Goal: Transaction & Acquisition: Purchase product/service

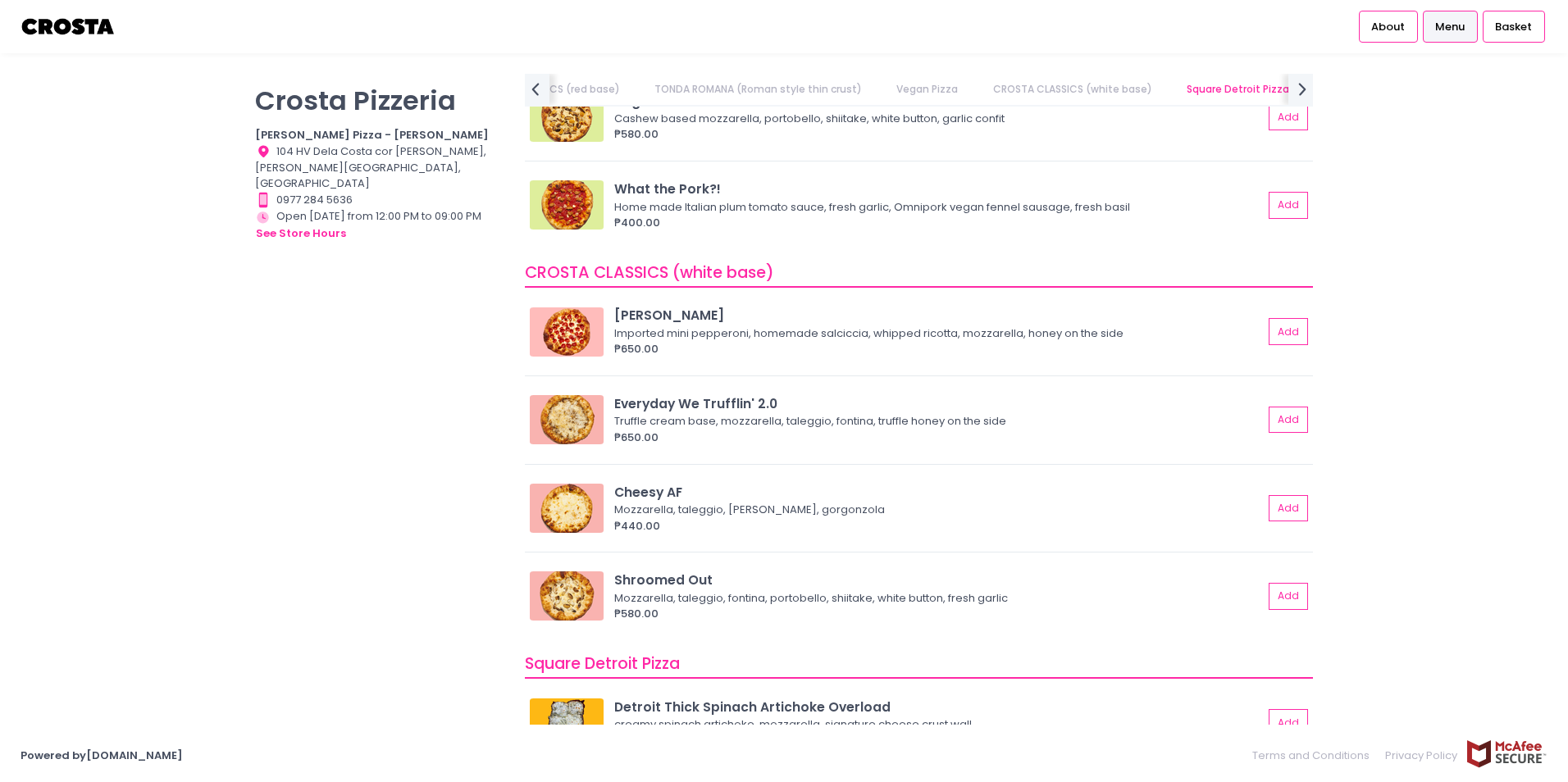
scroll to position [1356, 0]
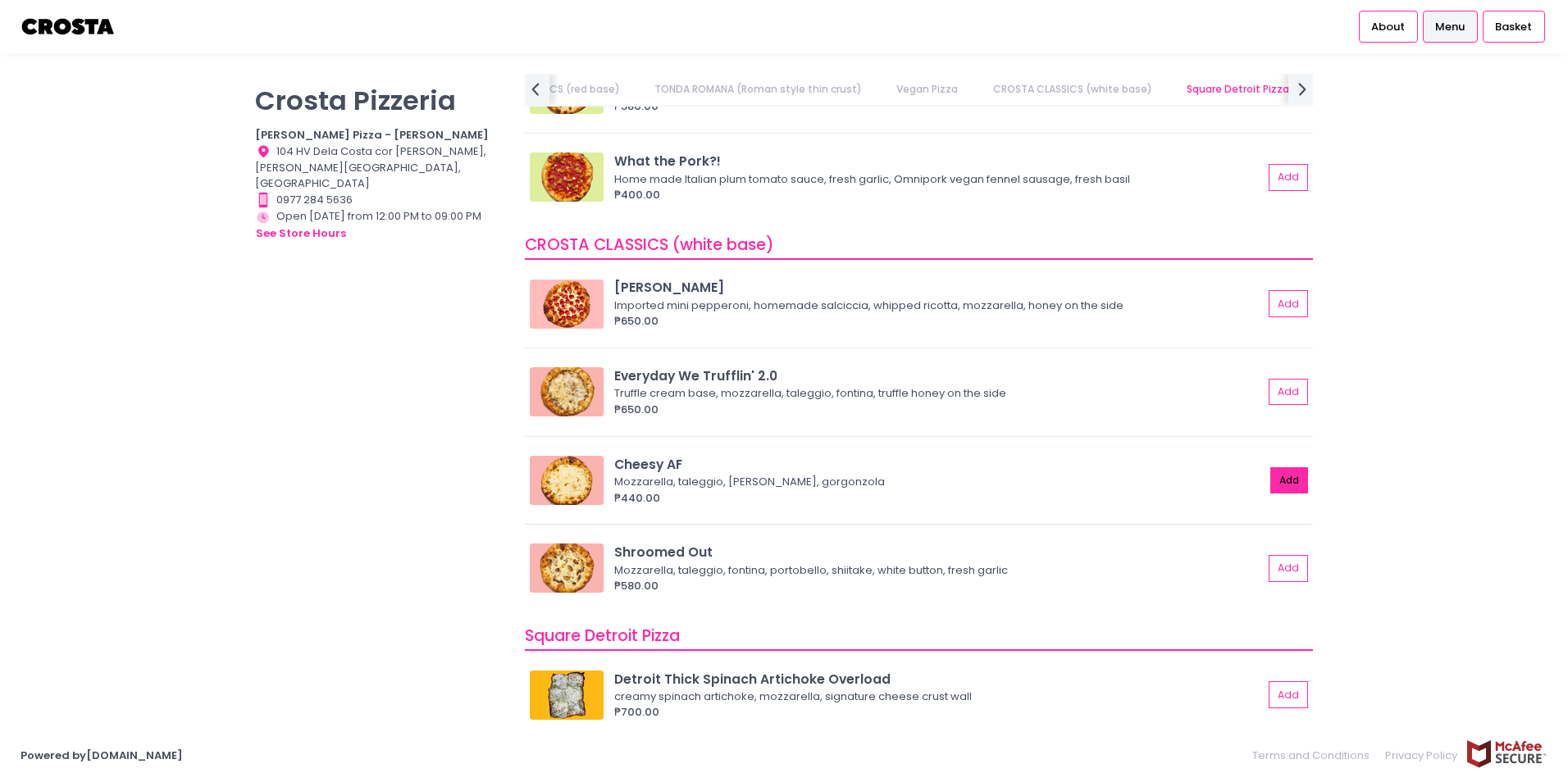
click at [1274, 480] on button "Add" at bounding box center [1288, 480] width 37 height 27
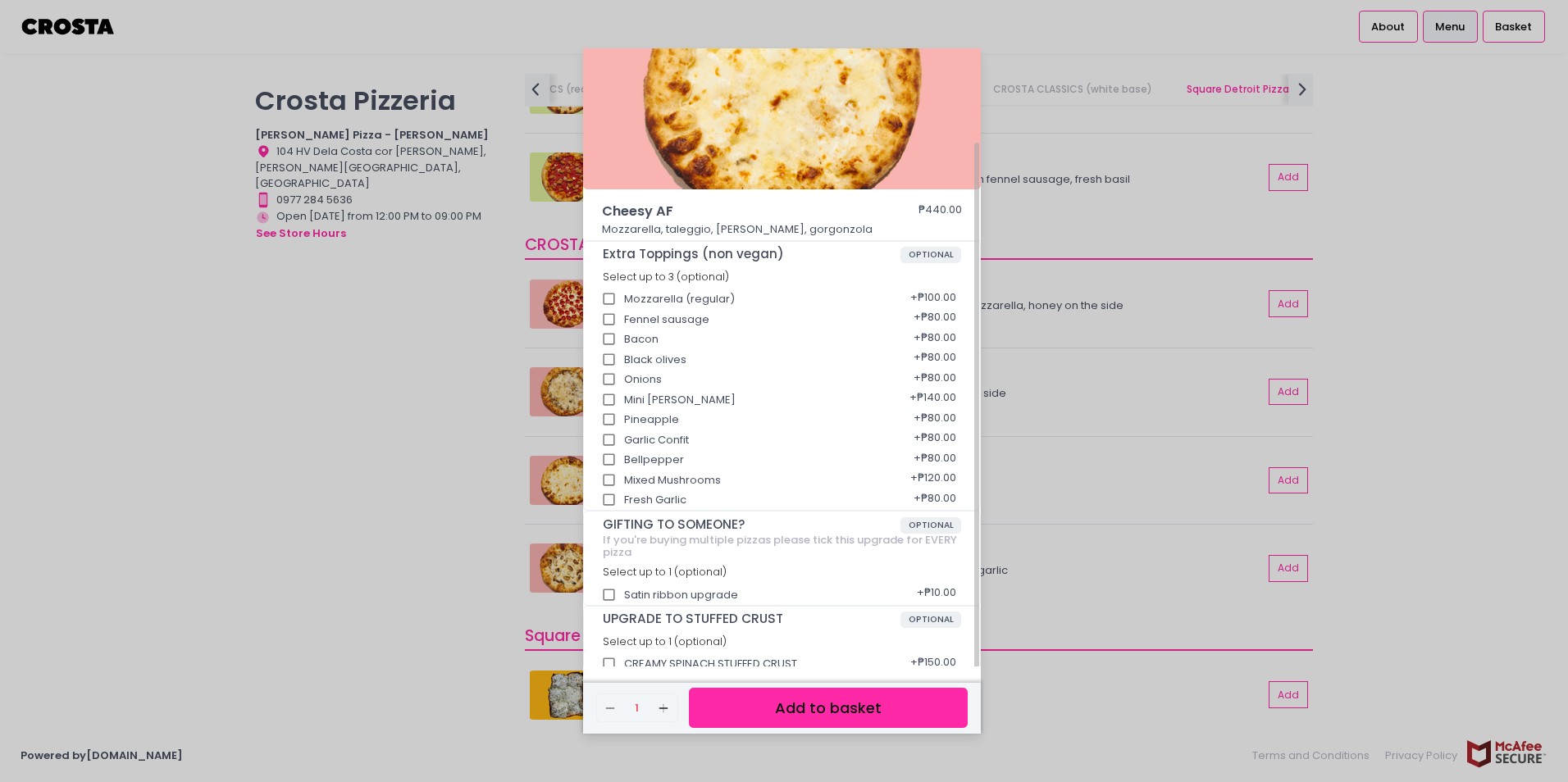
scroll to position [95, 0]
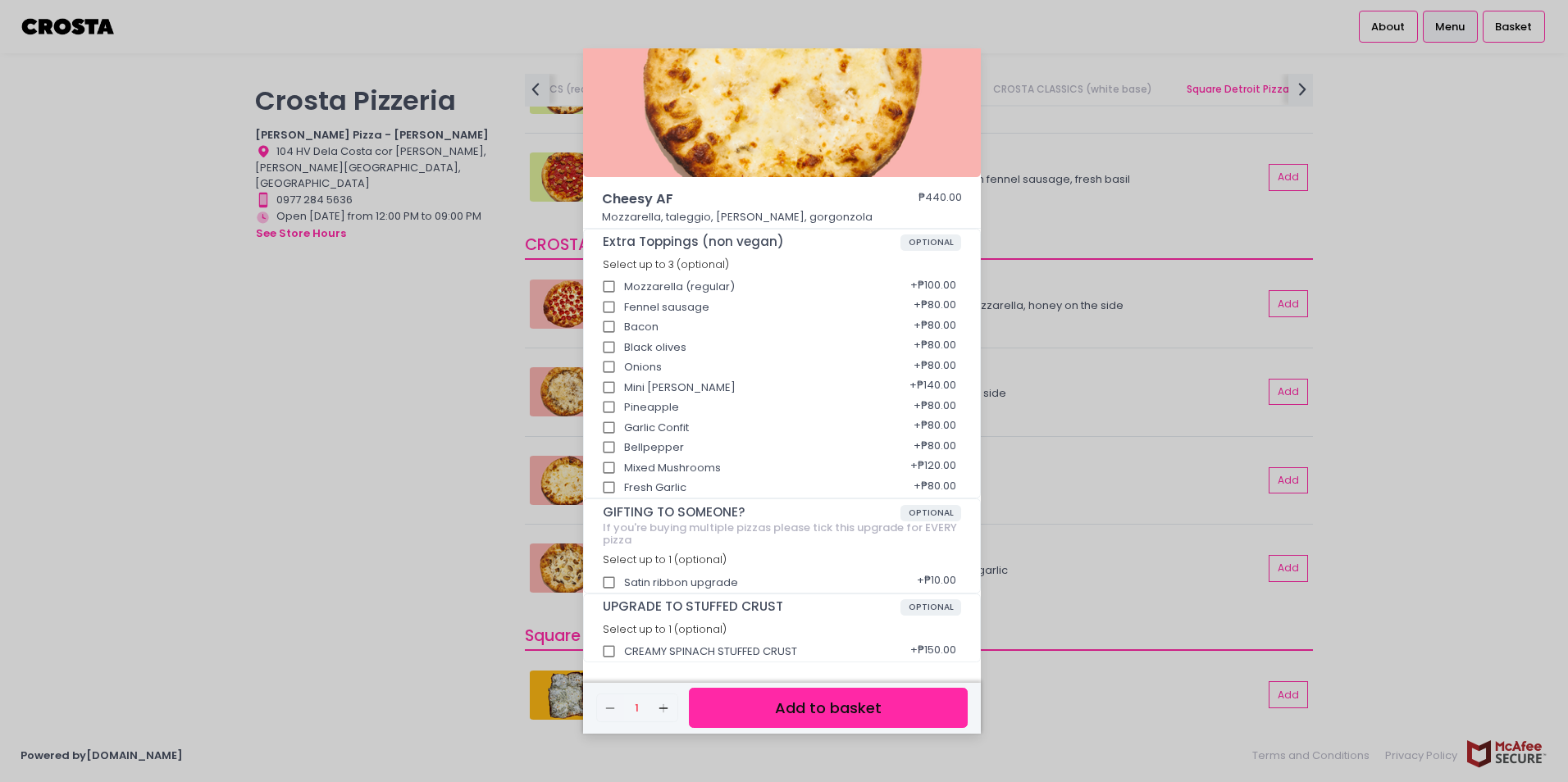
click at [824, 708] on button "Add to basket" at bounding box center [828, 708] width 279 height 40
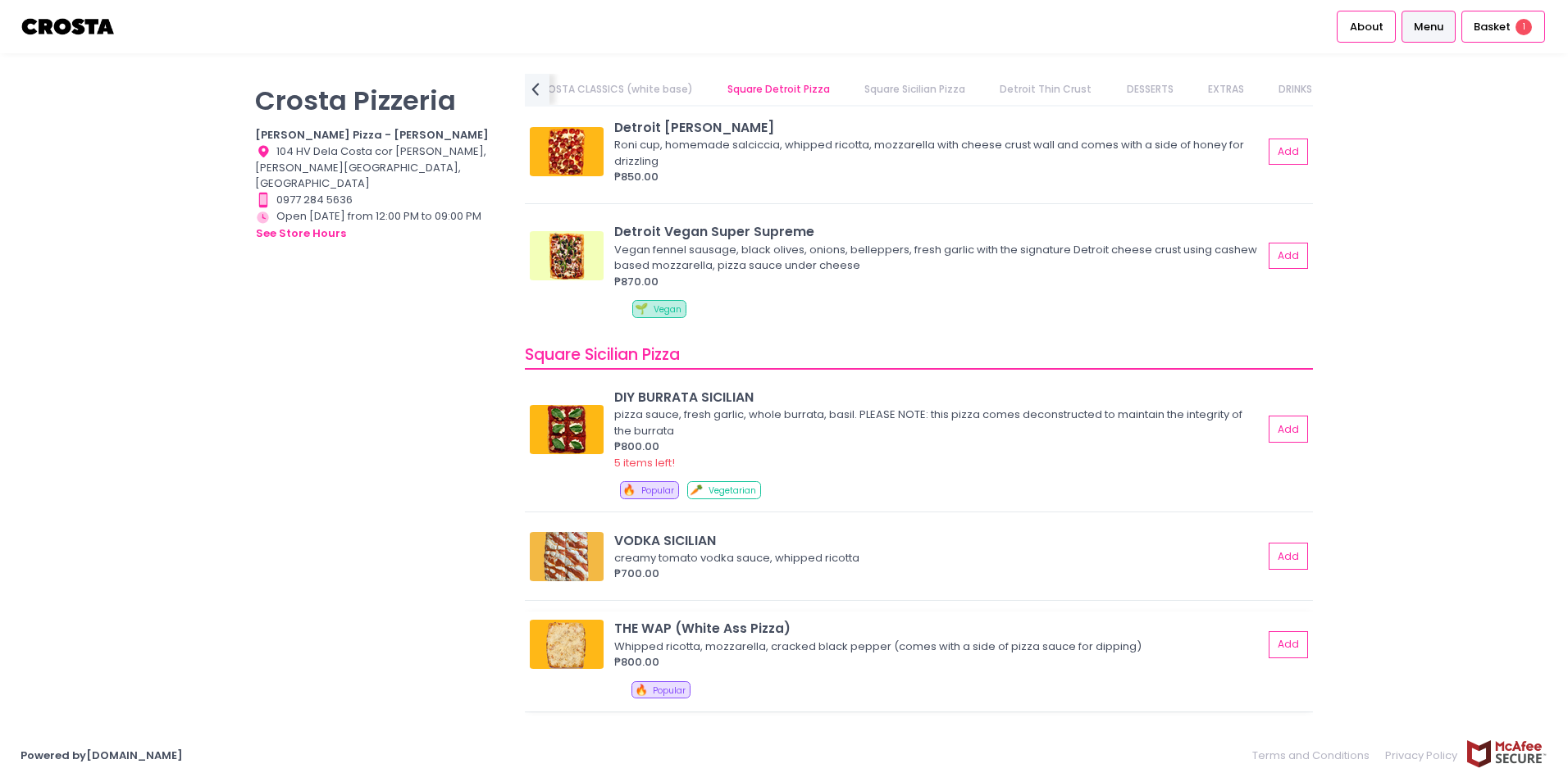
scroll to position [2131, 0]
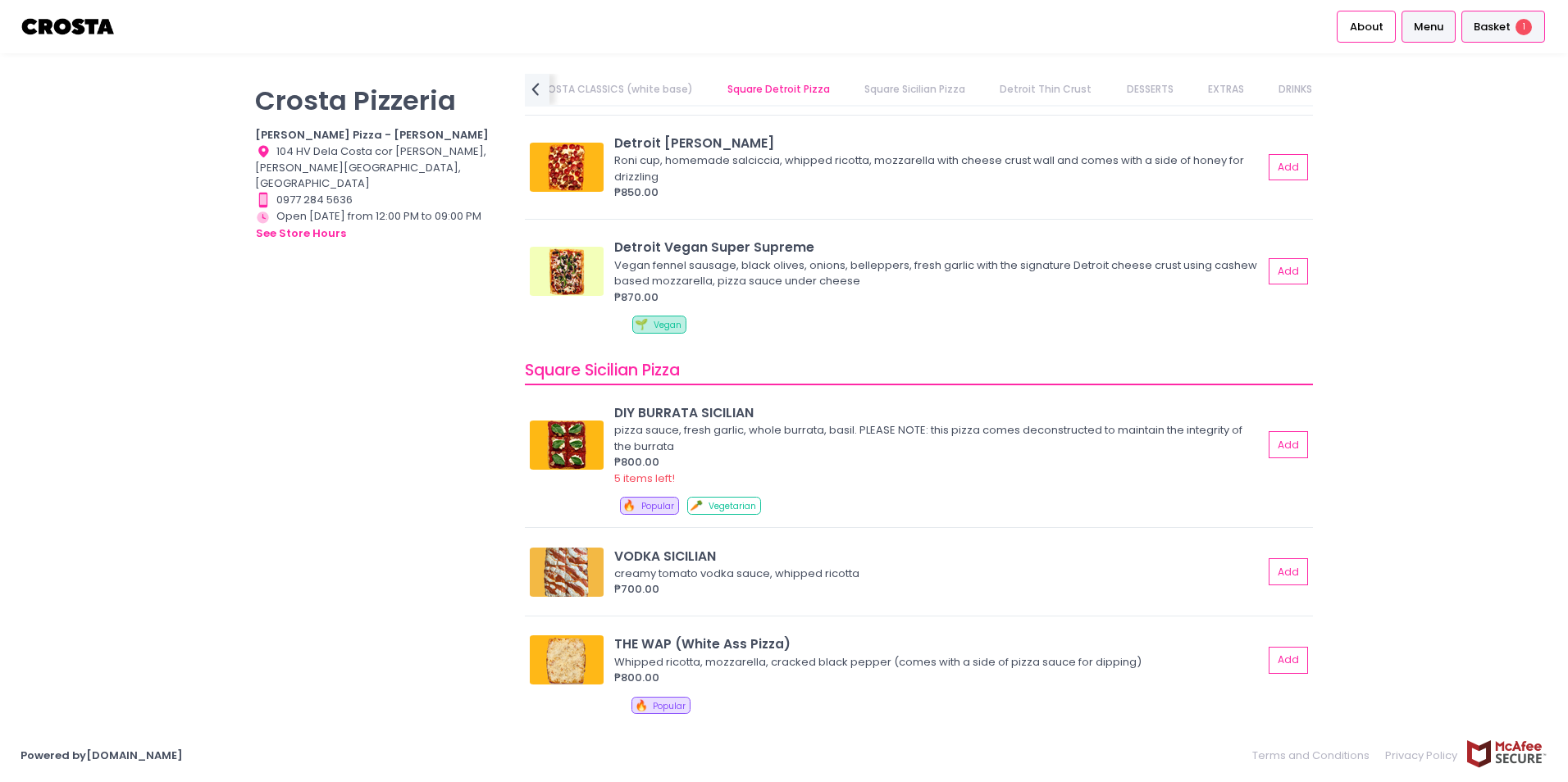
click at [1498, 26] on span "Basket" at bounding box center [1492, 27] width 36 height 17
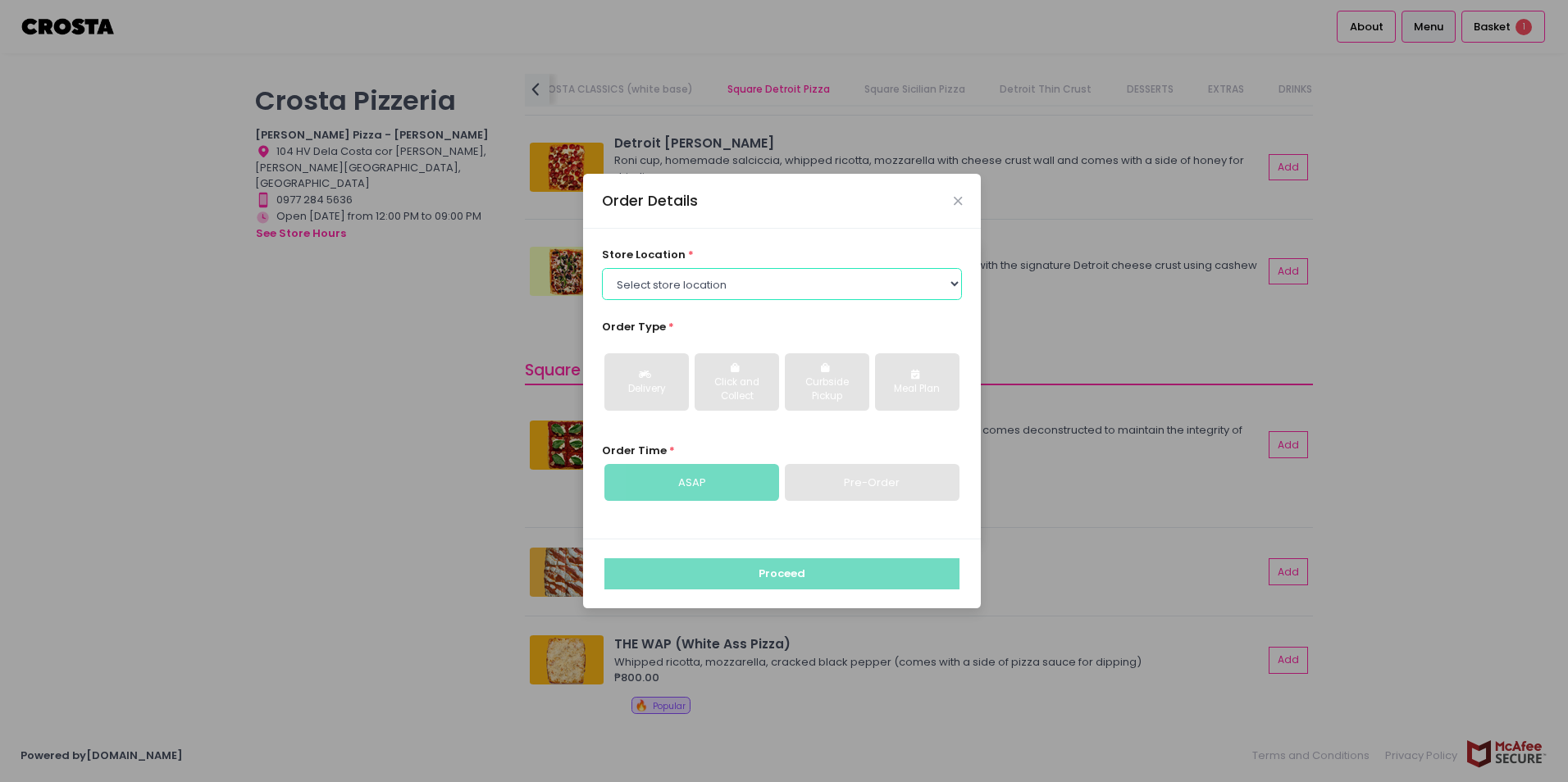
click at [951, 283] on select "Select store location [PERSON_NAME] Pizza - [PERSON_NAME] Pizza - [GEOGRAPHIC_D…" at bounding box center [782, 284] width 361 height 31
select select "5fabb2e53664a8677beaeb89"
click at [602, 268] on select "Select store location [PERSON_NAME] Pizza - [PERSON_NAME] Pizza - [GEOGRAPHIC_D…" at bounding box center [782, 284] width 361 height 31
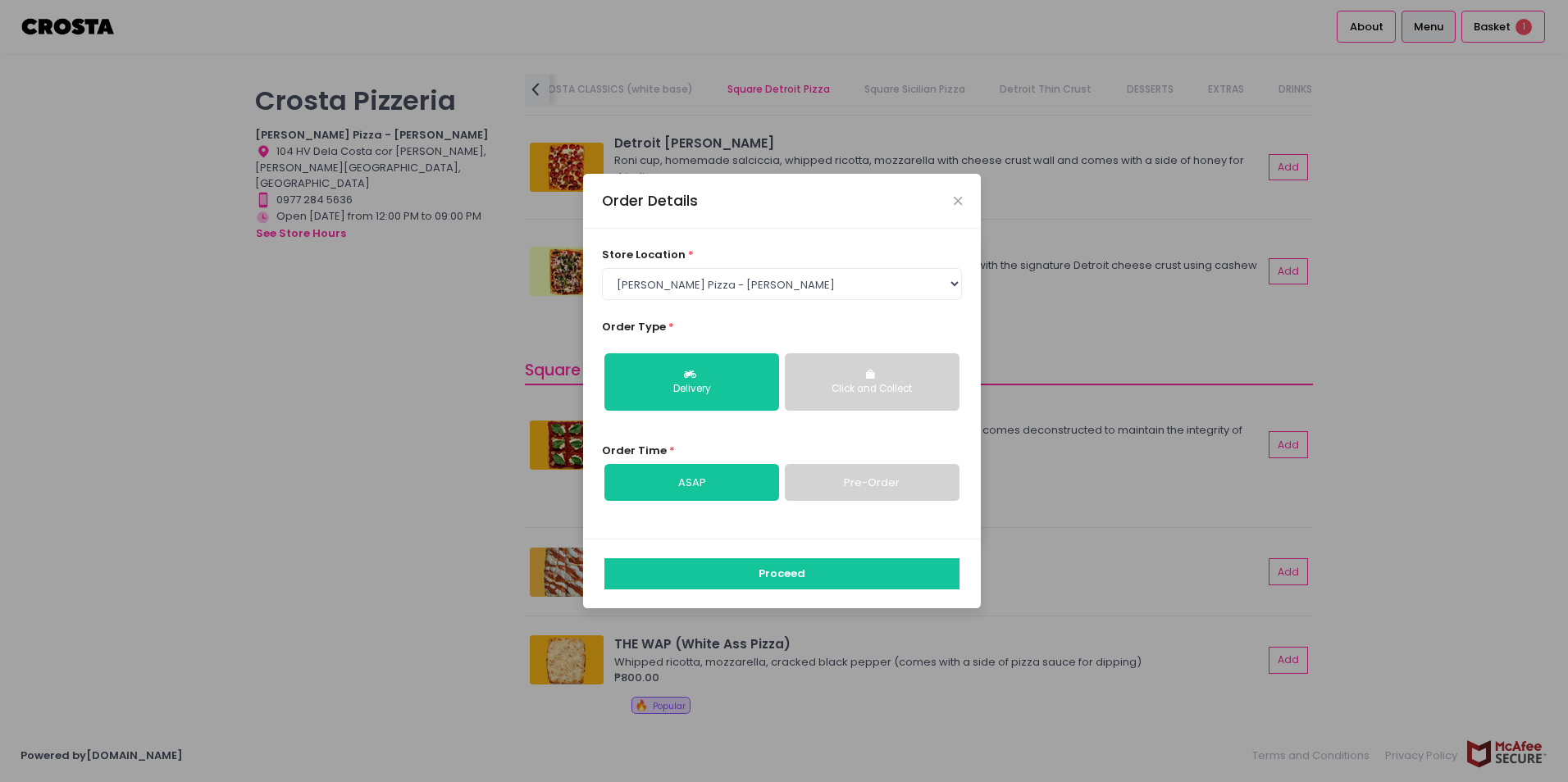
click at [898, 399] on button "Click and Collect" at bounding box center [871, 382] width 175 height 57
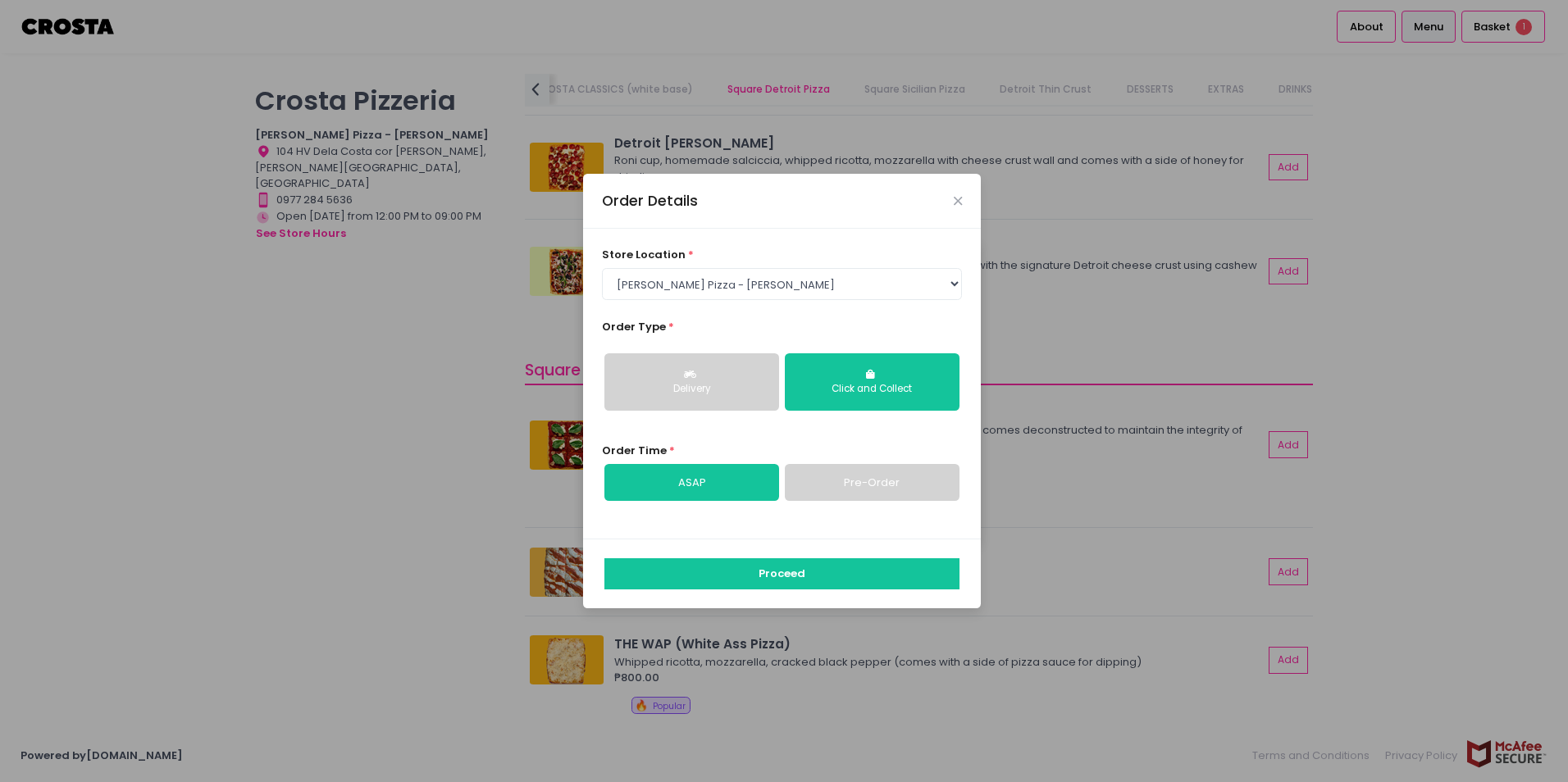
click at [868, 491] on link "Pre-Order" at bounding box center [871, 482] width 175 height 37
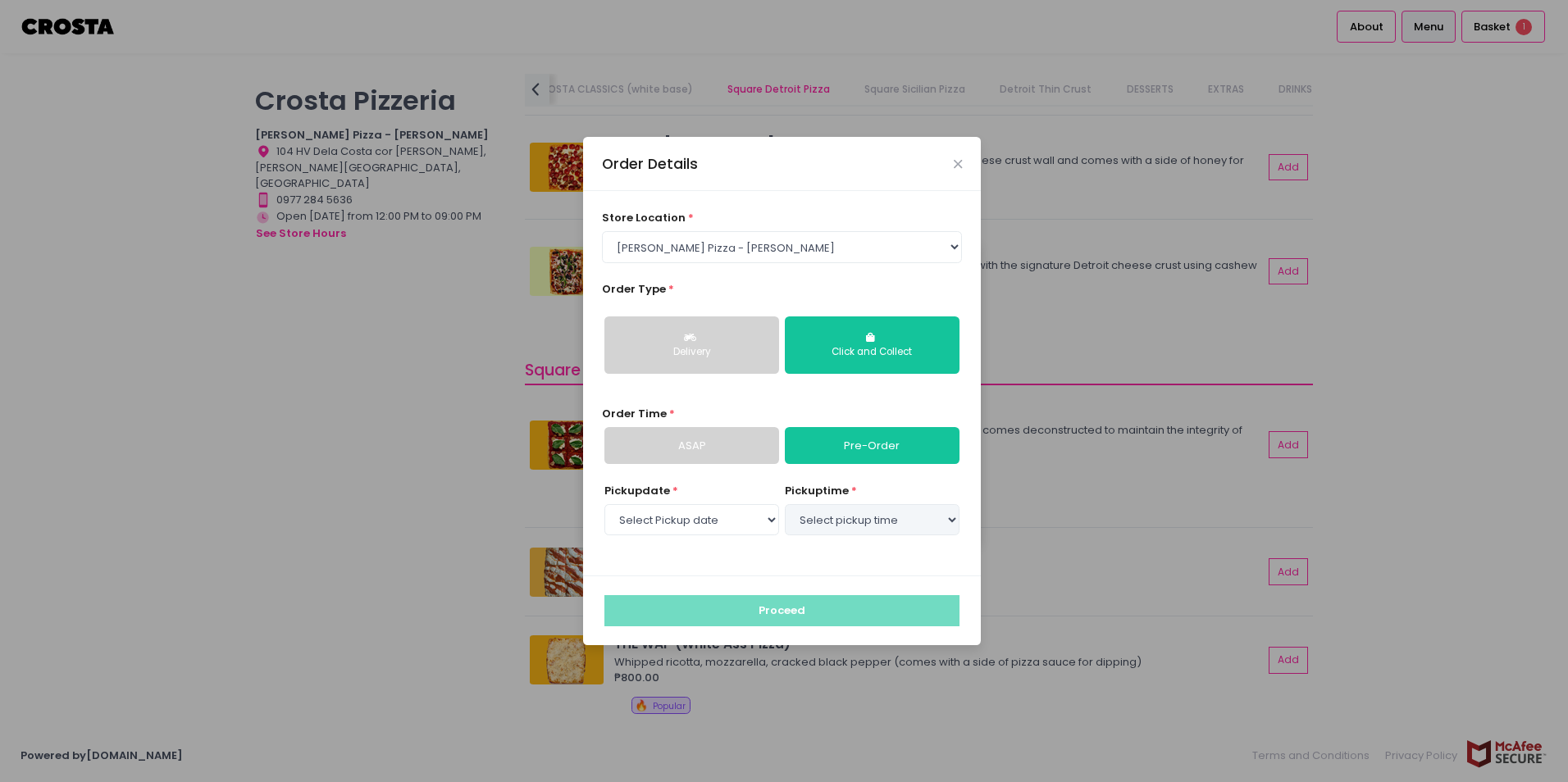
select select "[DATE]"
click at [751, 527] on select "Select Pickup date [DATE] [DATE] [DATE] [DATE] [DATE] [DATE]" at bounding box center [691, 520] width 175 height 31
click at [824, 518] on select "Select pickup time 07:30 PM - 08:00 PM 08:00 PM - 08:30 PM 08:30 PM - 09:00 PM" at bounding box center [871, 520] width 175 height 31
select select "20:00"
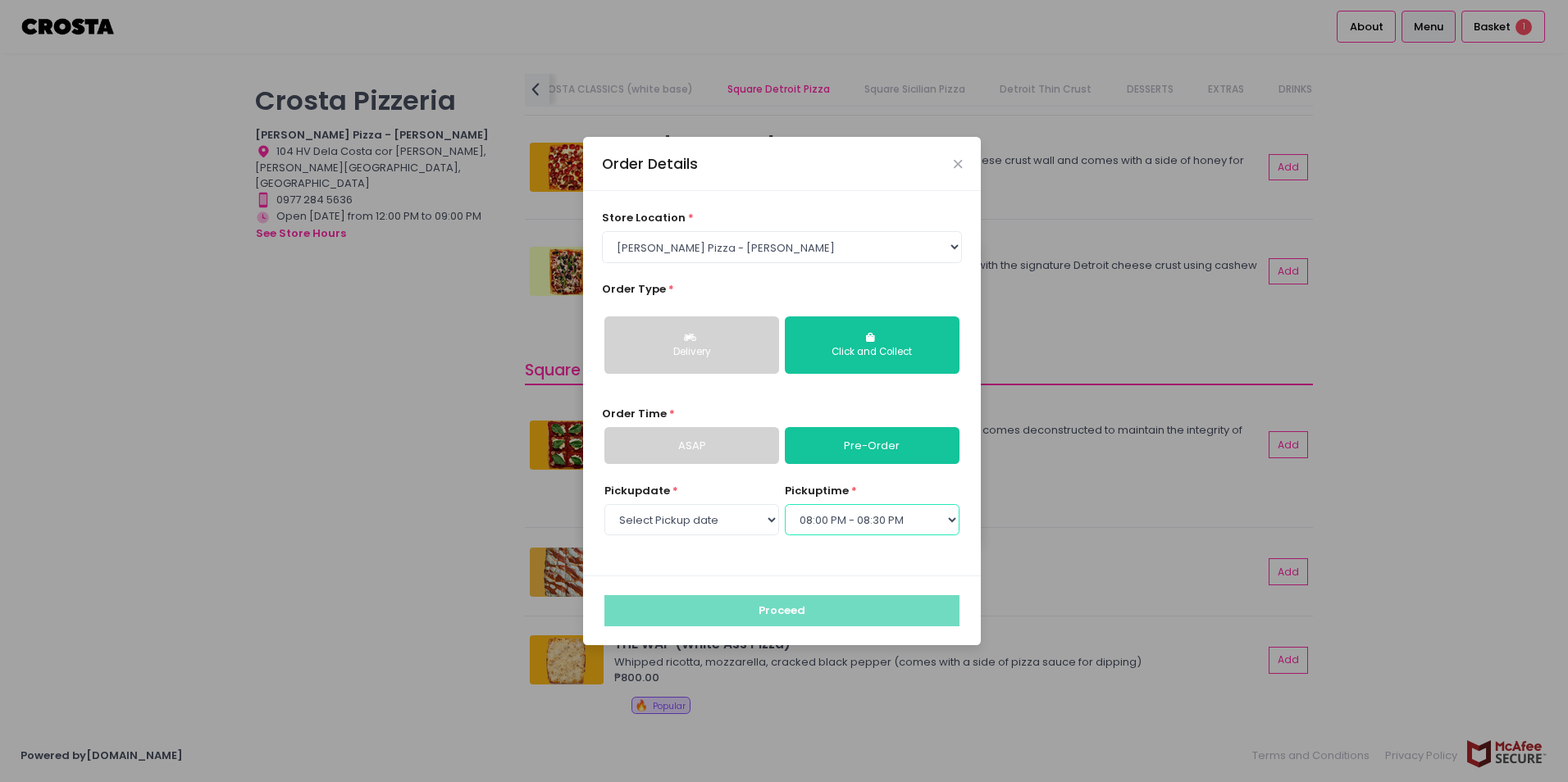
click at [784, 504] on select "Select pickup time 07:30 PM - 08:00 PM 08:00 PM - 08:30 PM 08:30 PM - 09:00 PM" at bounding box center [871, 520] width 175 height 31
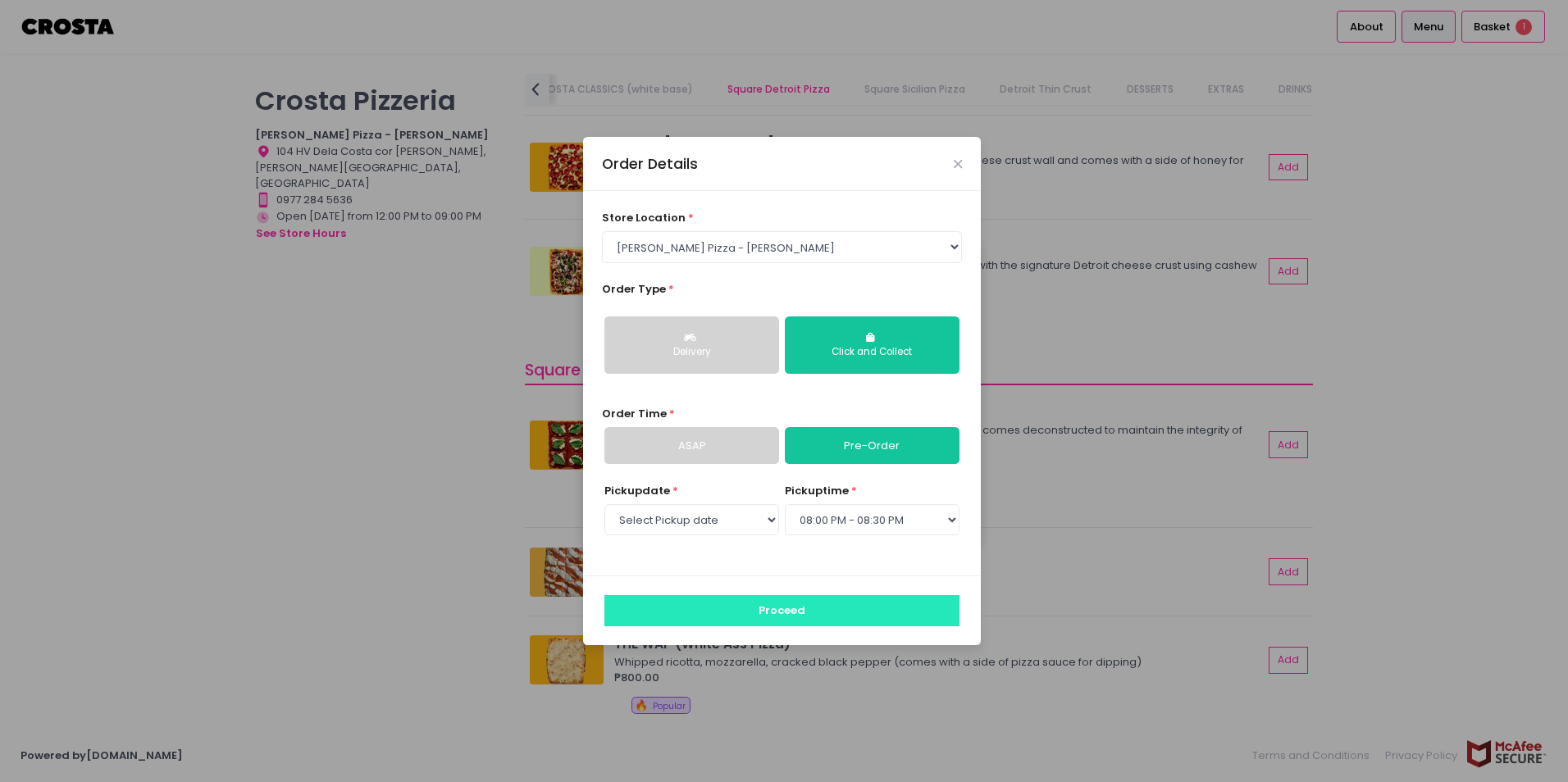
click at [863, 606] on button "Proceed" at bounding box center [782, 611] width 355 height 31
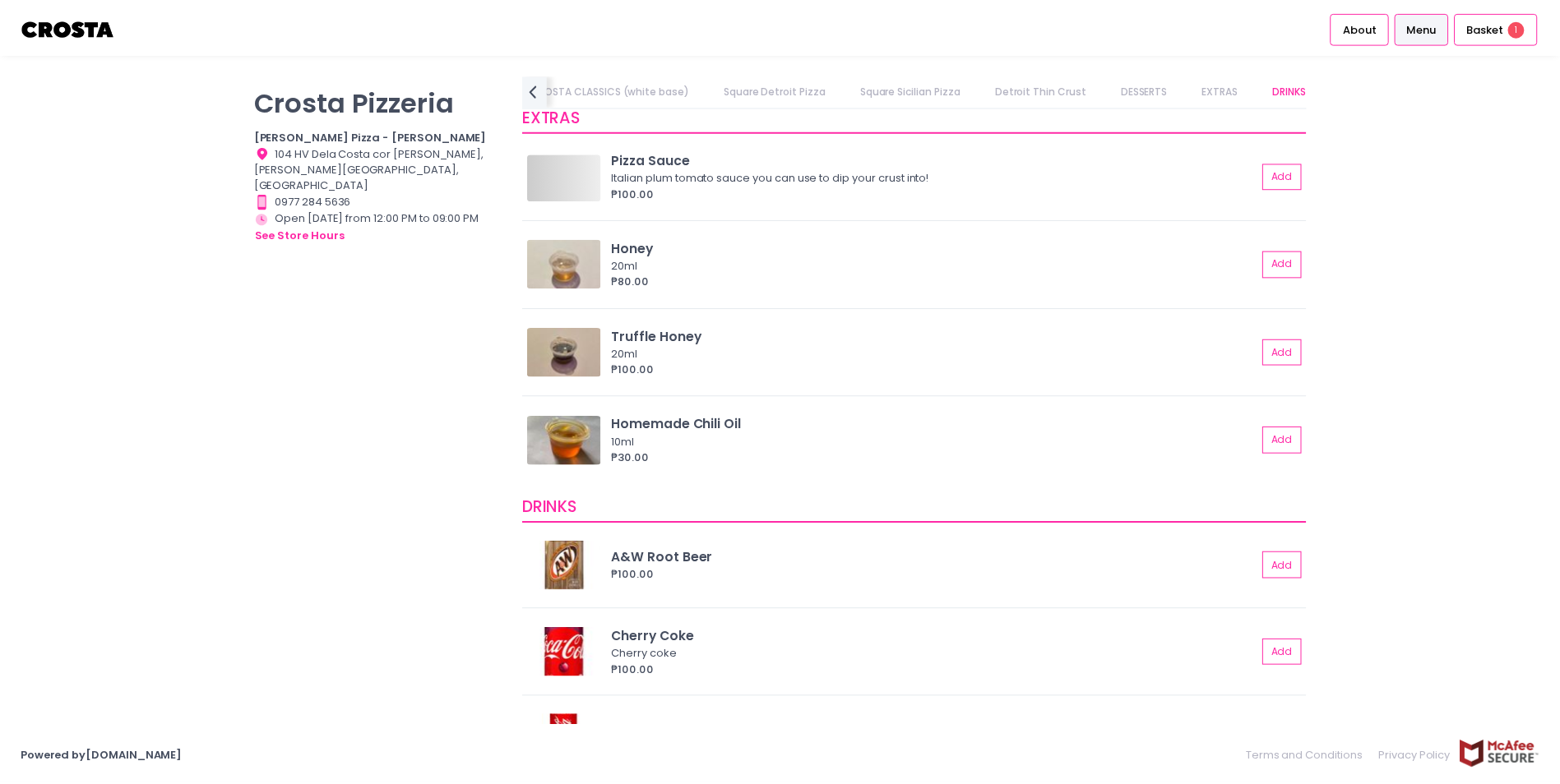
scroll to position [3863, 0]
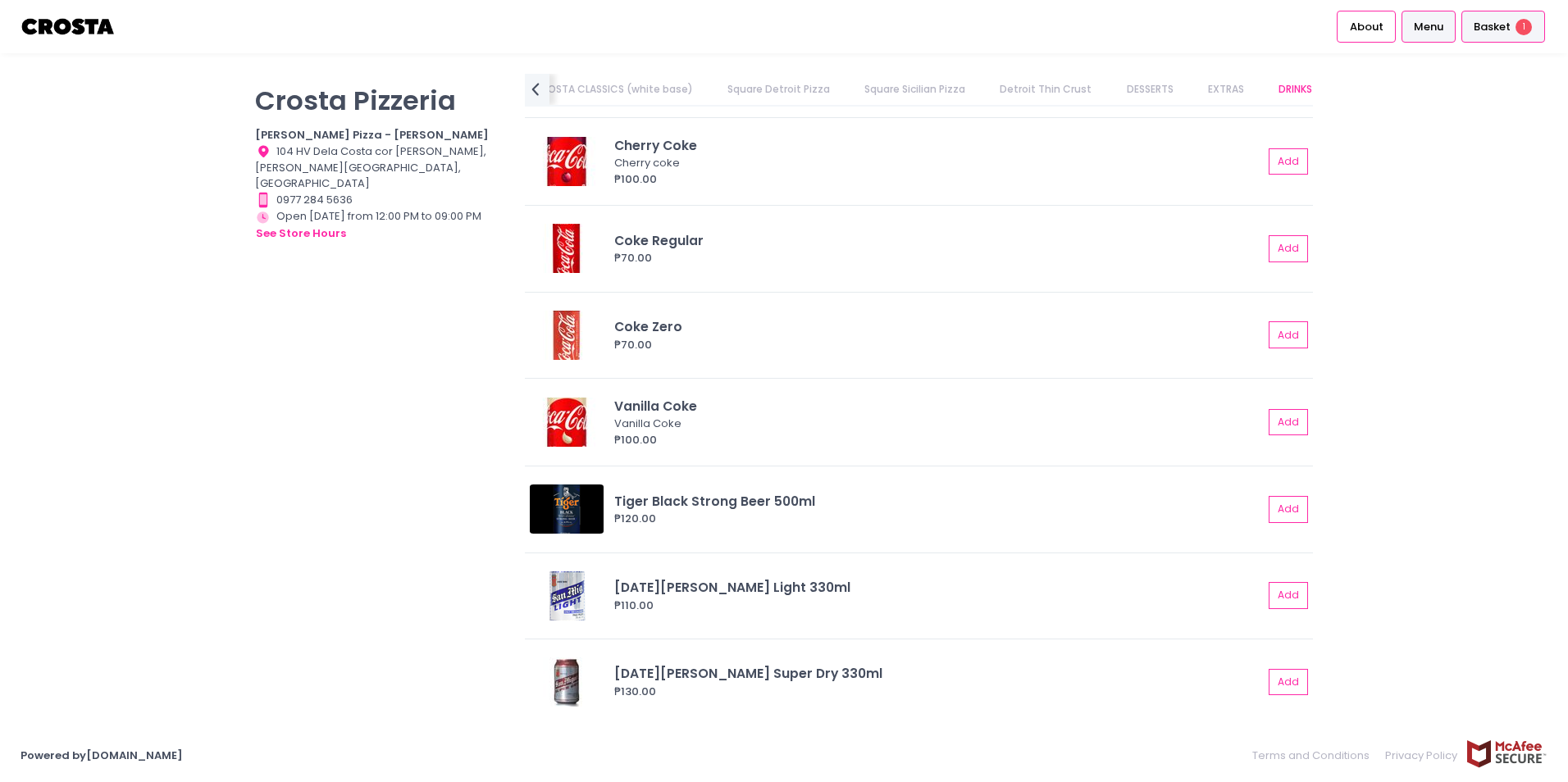
click at [1495, 34] on span "Basket" at bounding box center [1492, 27] width 36 height 17
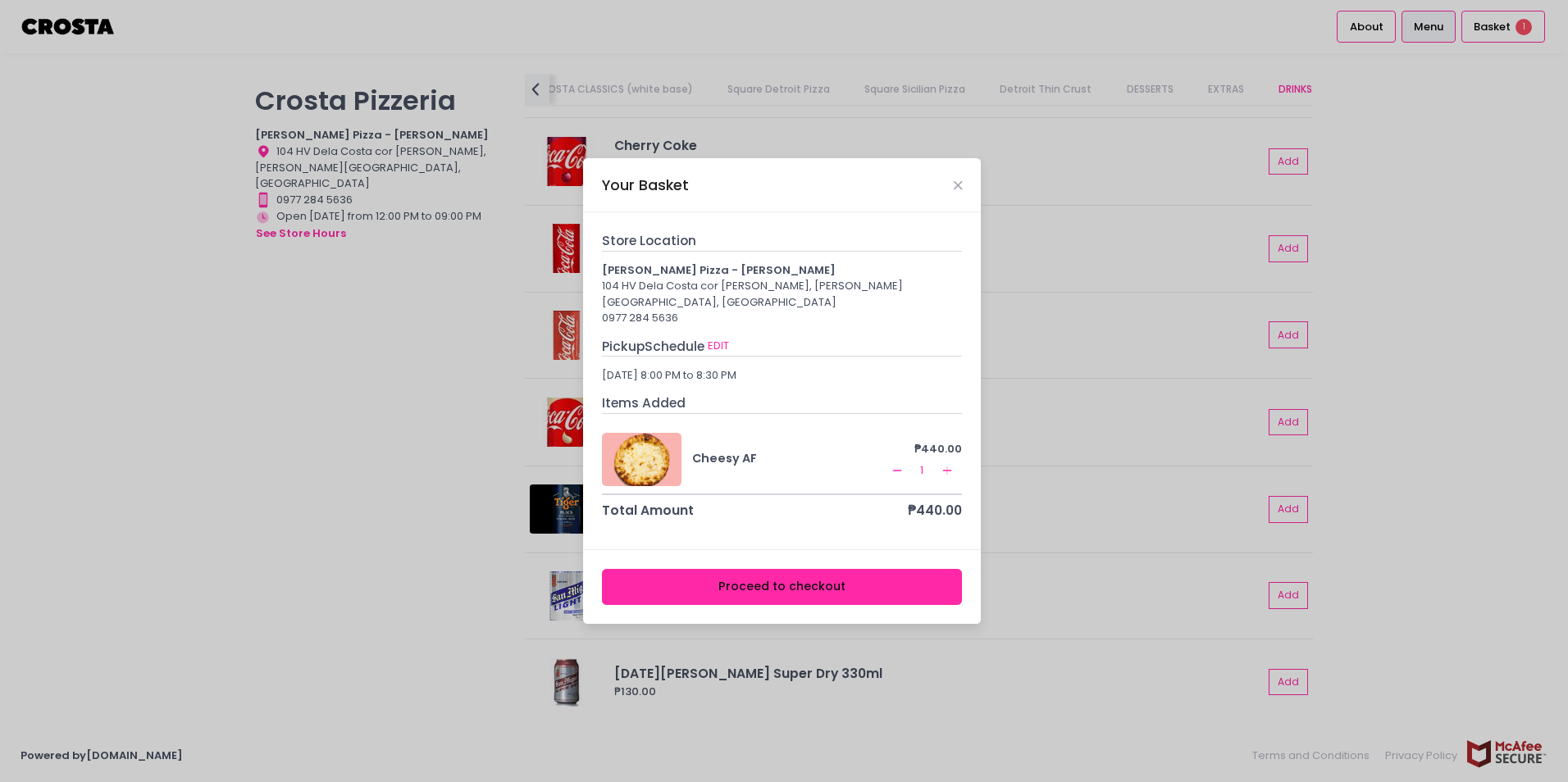
click at [803, 576] on button "Proceed to checkout" at bounding box center [782, 587] width 361 height 36
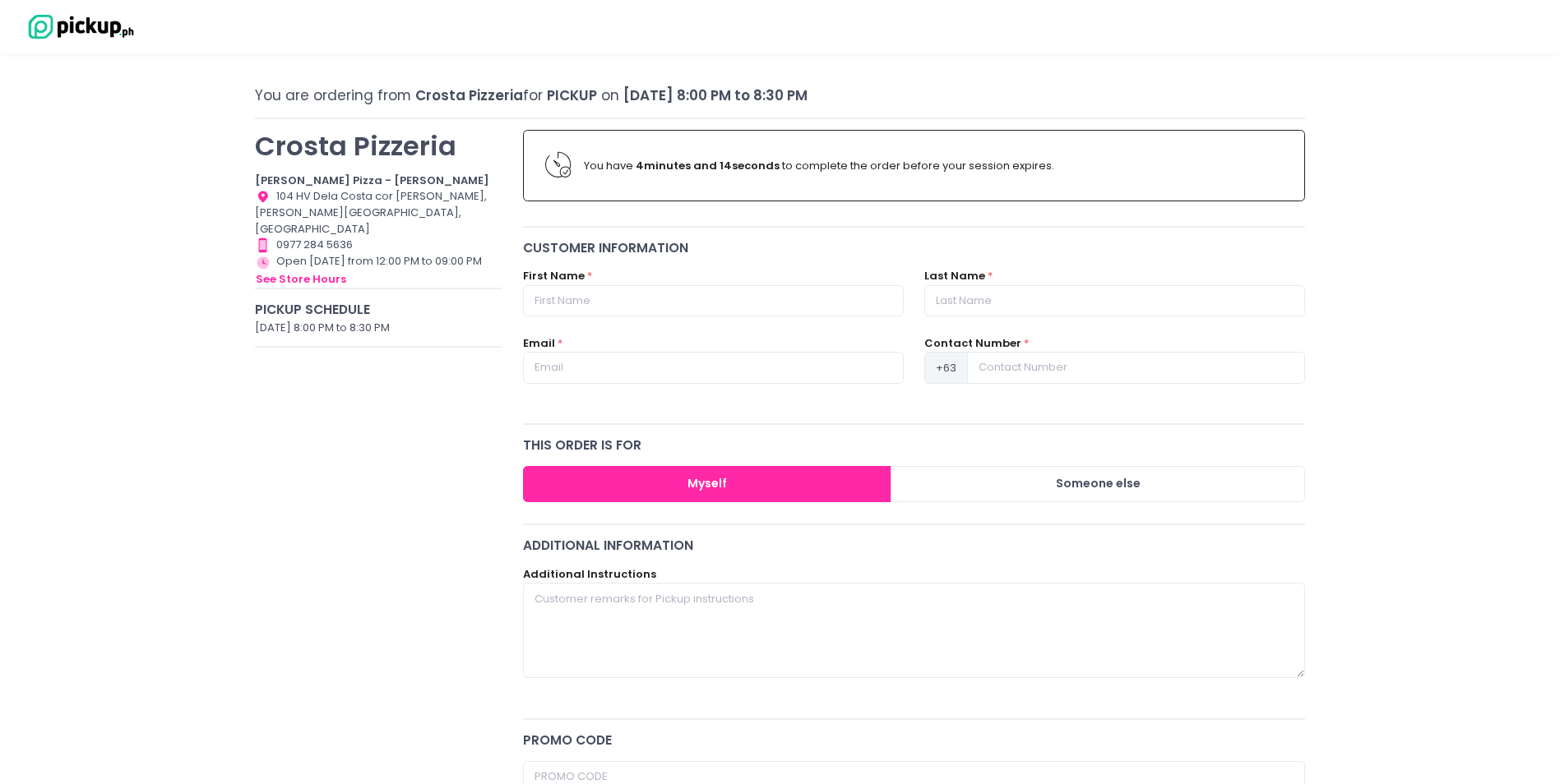
scroll to position [7, 0]
